Goal: Navigation & Orientation: Find specific page/section

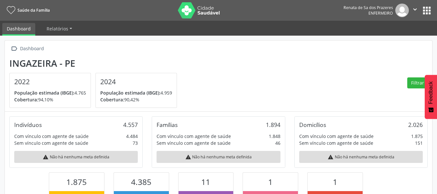
scroll to position [107, 143]
click at [208, 83] on section "Ingazeira - PE 2022 População estimada (IBGE): 4.765 Cobertura: 94,10% 2024 Pop…" at bounding box center [218, 83] width 418 height 50
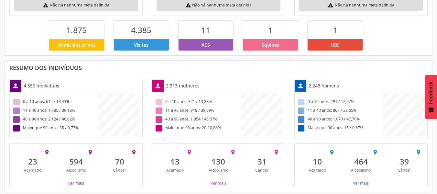
scroll to position [0, 0]
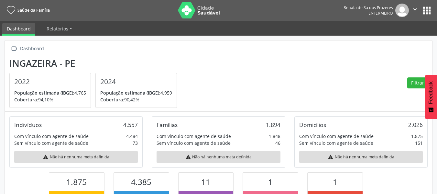
click at [200, 85] on section "Ingazeira - PE 2022 População estimada (IBGE): 4.765 Cobertura: 94,10% 2024 Pop…" at bounding box center [218, 83] width 418 height 50
drag, startPoint x: 200, startPoint y: 85, endPoint x: 202, endPoint y: 68, distance: 17.0
click at [200, 85] on section "Ingazeira - PE 2022 População estimada (IBGE): 4.765 Cobertura: 94,10% 2024 Pop…" at bounding box center [218, 83] width 418 height 50
drag, startPoint x: 422, startPoint y: 12, endPoint x: 417, endPoint y: 13, distance: 5.2
click at [420, 13] on div "Renata de Sa dos Prazeres Enfermeiro  Configurações Sair apps" at bounding box center [387, 11] width 89 height 14
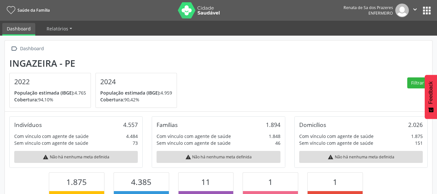
click at [427, 8] on button "apps" at bounding box center [426, 10] width 11 height 11
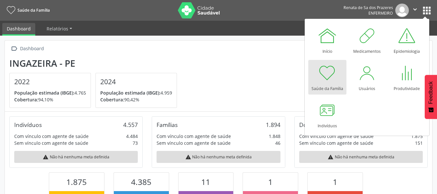
click at [332, 76] on div at bounding box center [326, 72] width 19 height 19
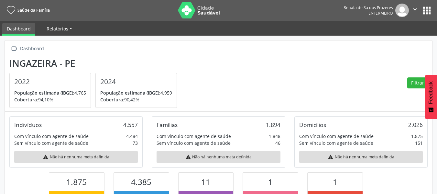
click at [58, 28] on span "Relatórios" at bounding box center [58, 29] width 22 height 6
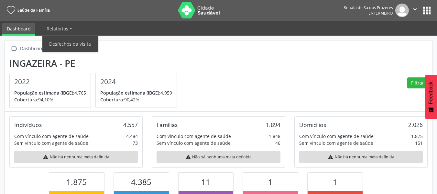
scroll to position [107, 143]
click at [24, 32] on link "Dashboard" at bounding box center [18, 29] width 33 height 13
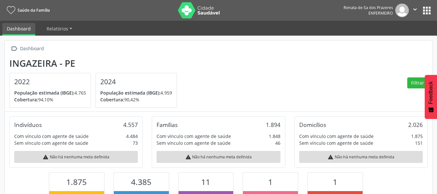
drag, startPoint x: 425, startPoint y: 11, endPoint x: 421, endPoint y: 11, distance: 3.9
click at [425, 11] on button "apps" at bounding box center [426, 10] width 11 height 11
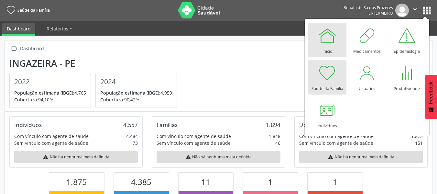
click at [327, 42] on div at bounding box center [326, 35] width 19 height 19
